Goal: Transaction & Acquisition: Purchase product/service

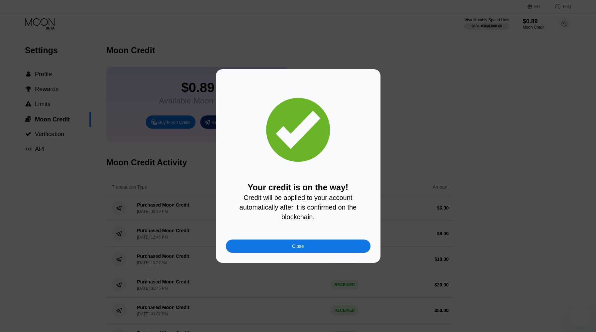
drag, startPoint x: 0, startPoint y: 0, endPoint x: 118, endPoint y: 12, distance: 119.1
click at [283, 247] on div "Close" at bounding box center [298, 246] width 145 height 13
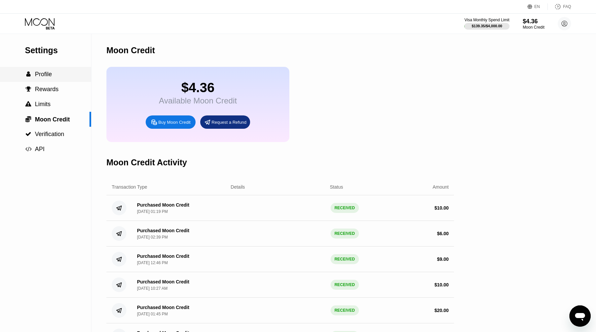
click at [45, 73] on span "Profile" at bounding box center [43, 74] width 17 height 7
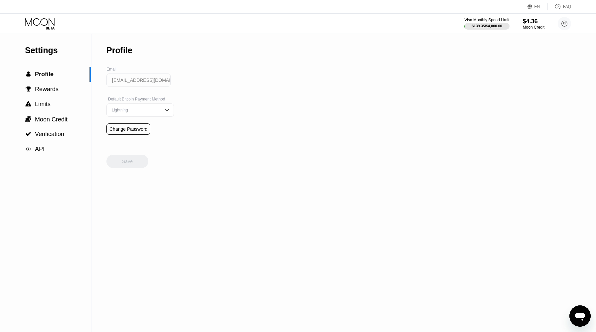
click at [34, 13] on div "EN Language Select an item Save FAQ" at bounding box center [298, 7] width 596 height 14
click at [37, 21] on icon at bounding box center [40, 24] width 31 height 12
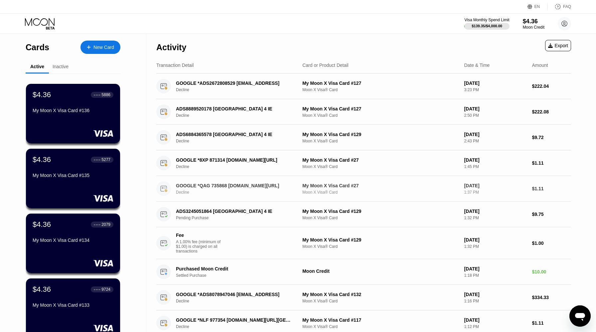
click at [185, 188] on div "GOOGLE *QAG 735868 [DOMAIN_NAME][URL]" at bounding box center [235, 185] width 118 height 5
click at [94, 46] on div "New Card" at bounding box center [104, 48] width 21 height 6
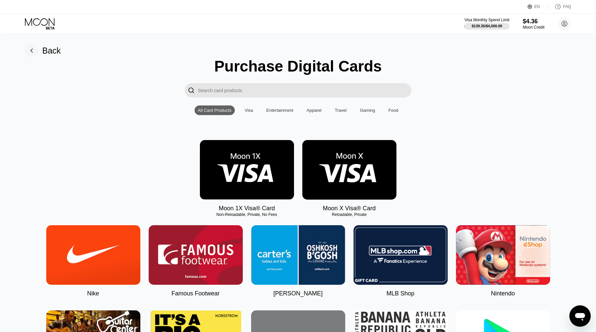
click at [368, 167] on img at bounding box center [350, 170] width 94 height 60
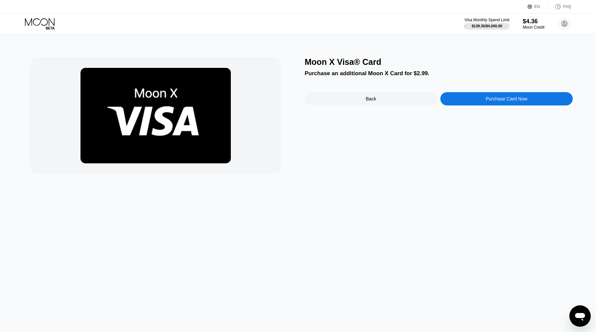
click at [471, 101] on div "Purchase Card Now" at bounding box center [507, 98] width 133 height 13
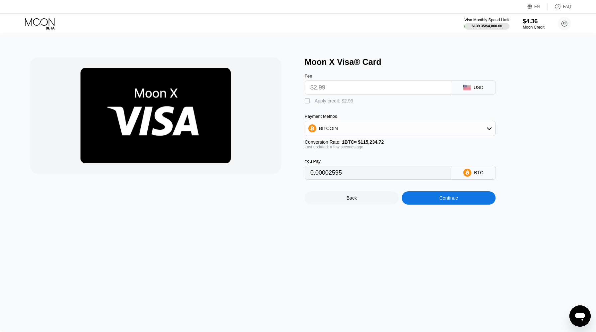
drag, startPoint x: 324, startPoint y: 103, endPoint x: 422, endPoint y: 179, distance: 124.8
click at [324, 103] on div "Apply credit: $2.99" at bounding box center [334, 100] width 39 height 5
type input "0"
click at [445, 202] on div "Continue" at bounding box center [449, 197] width 94 height 13
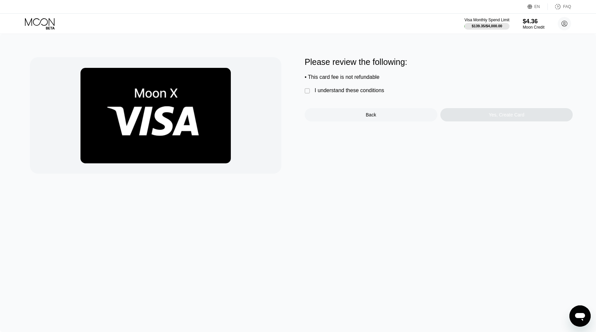
click at [340, 92] on div "I understand these conditions" at bounding box center [350, 91] width 70 height 6
click at [459, 115] on div "Yes, Create Card" at bounding box center [507, 114] width 133 height 13
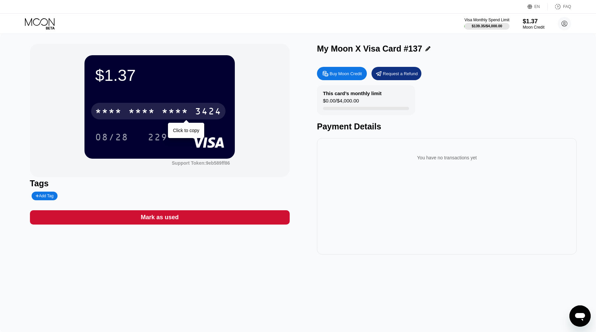
click at [184, 108] on div "* * * *" at bounding box center [175, 112] width 27 height 11
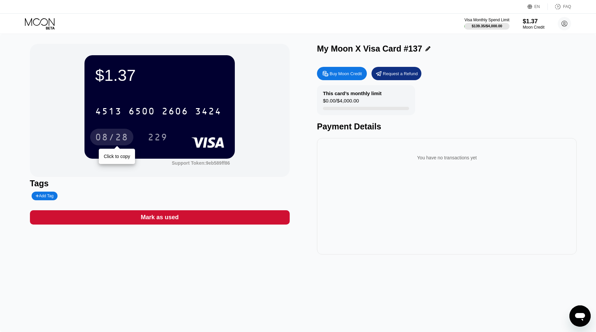
click at [106, 140] on div "08/28" at bounding box center [111, 138] width 33 height 11
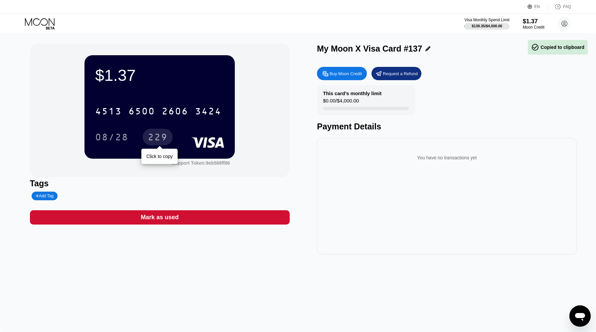
click at [158, 138] on div "229" at bounding box center [158, 138] width 20 height 11
click at [45, 22] on icon at bounding box center [40, 24] width 31 height 12
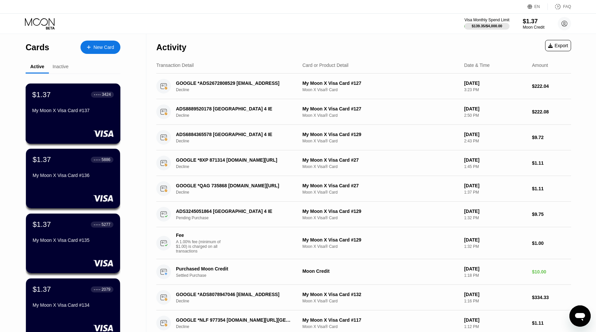
scroll to position [205, 0]
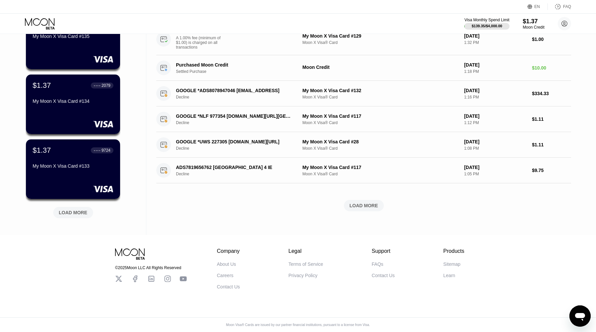
click at [80, 210] on div "LOAD MORE" at bounding box center [73, 213] width 29 height 6
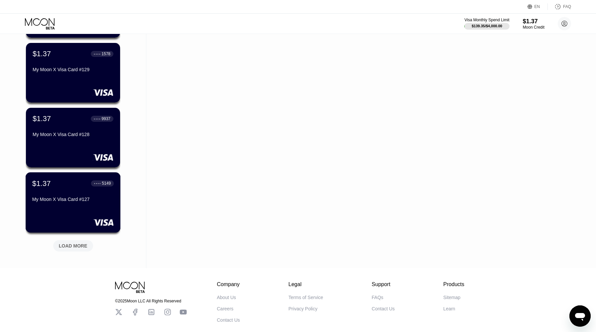
scroll to position [530, 0]
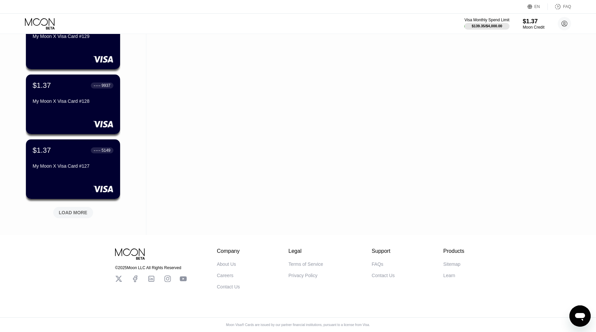
click at [81, 214] on div "LOAD MORE" at bounding box center [73, 213] width 29 height 6
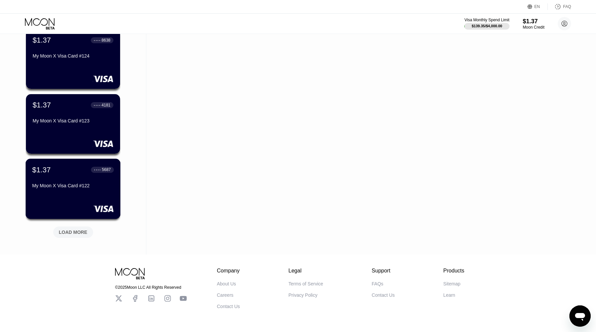
scroll to position [854, 0]
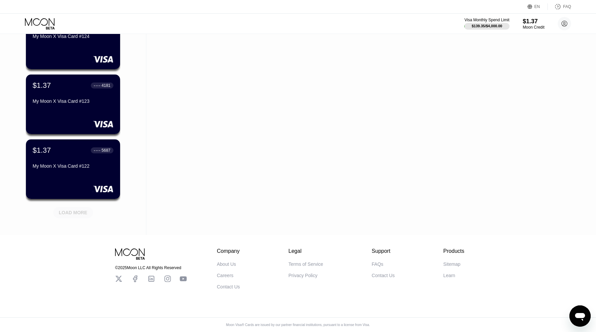
click at [75, 210] on div "LOAD MORE" at bounding box center [73, 213] width 29 height 6
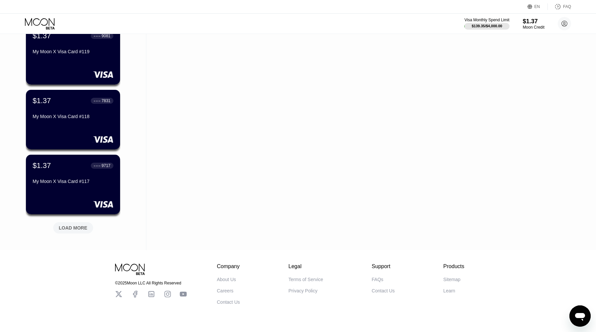
scroll to position [1179, 0]
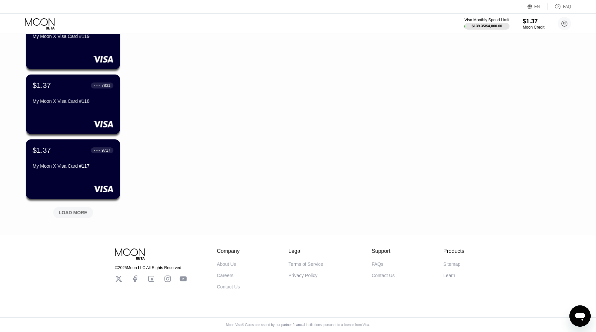
click at [78, 210] on div "LOAD MORE" at bounding box center [73, 213] width 29 height 6
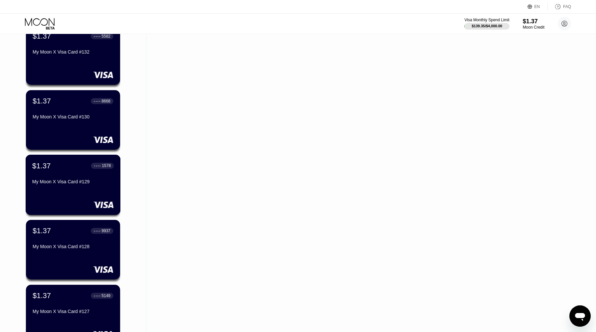
click at [90, 172] on div "$1.37 ● ● ● ● 1578 My Moon X Visa Card #129" at bounding box center [73, 174] width 82 height 26
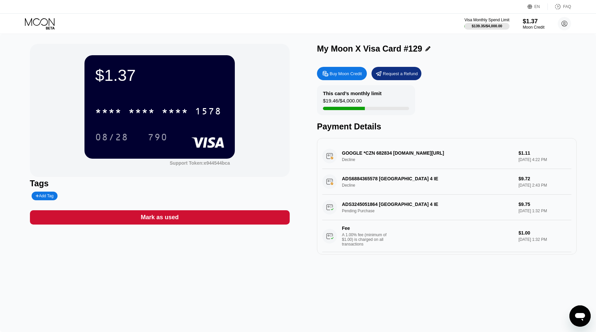
click at [49, 21] on icon at bounding box center [40, 24] width 31 height 12
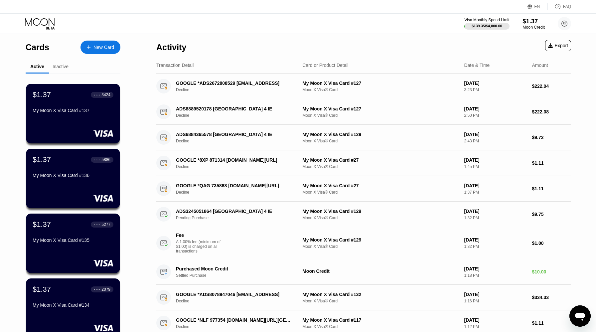
click at [527, 20] on div "$1.37" at bounding box center [534, 21] width 22 height 7
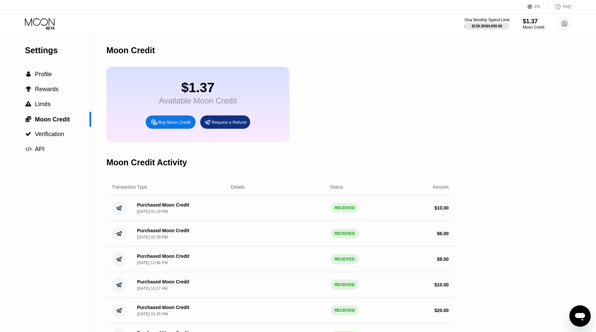
click at [167, 120] on div "Buy Moon Credit" at bounding box center [174, 122] width 32 height 6
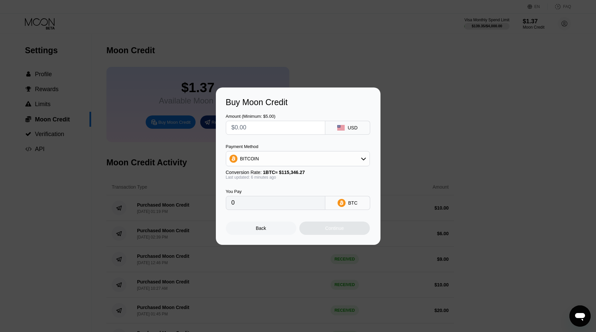
click at [271, 133] on input "text" at bounding box center [276, 127] width 88 height 13
click at [269, 131] on input "text" at bounding box center [276, 127] width 88 height 13
type input "$6"
type input "0.00005202"
type input "$6"
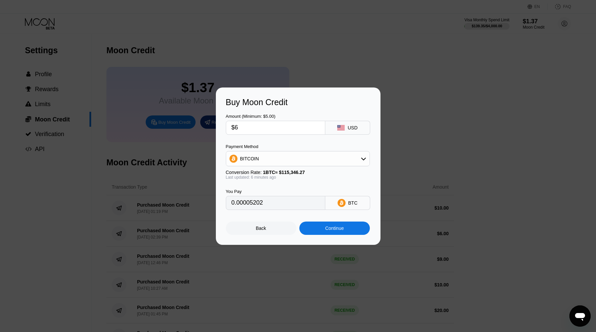
click at [262, 161] on div "BITCOIN" at bounding box center [297, 158] width 143 height 13
click at [263, 192] on span "USDT on TRON" at bounding box center [259, 191] width 34 height 5
type input "6.06"
click at [315, 225] on div "Continue" at bounding box center [335, 228] width 71 height 13
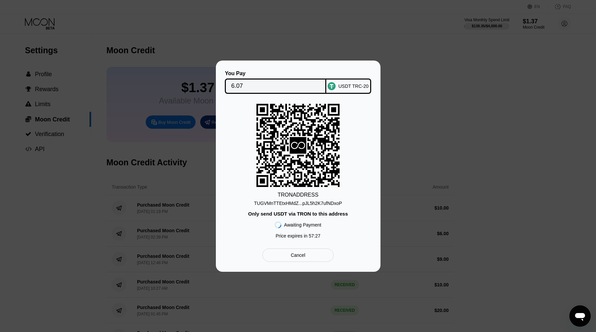
click at [316, 203] on div "TUGVMnTTEtxHMdZ...pJL5h2K7ufNDxoP" at bounding box center [298, 203] width 88 height 5
